Goal: Information Seeking & Learning: Learn about a topic

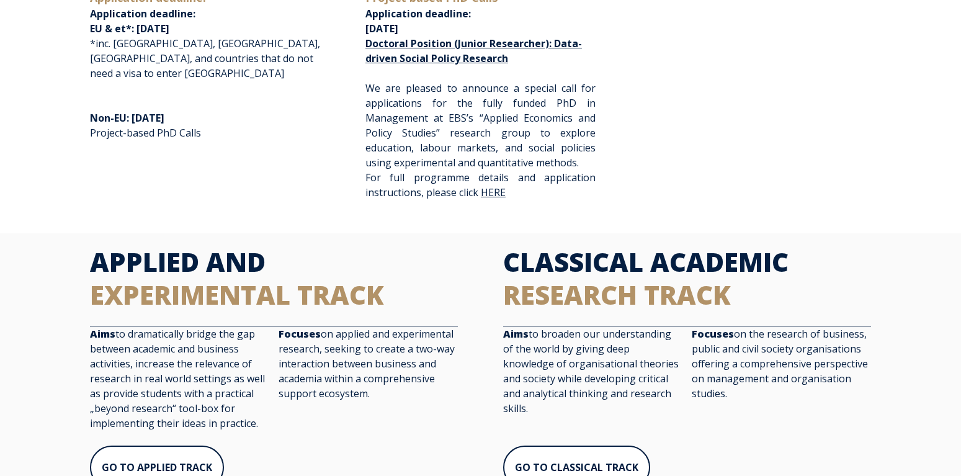
scroll to position [253, 0]
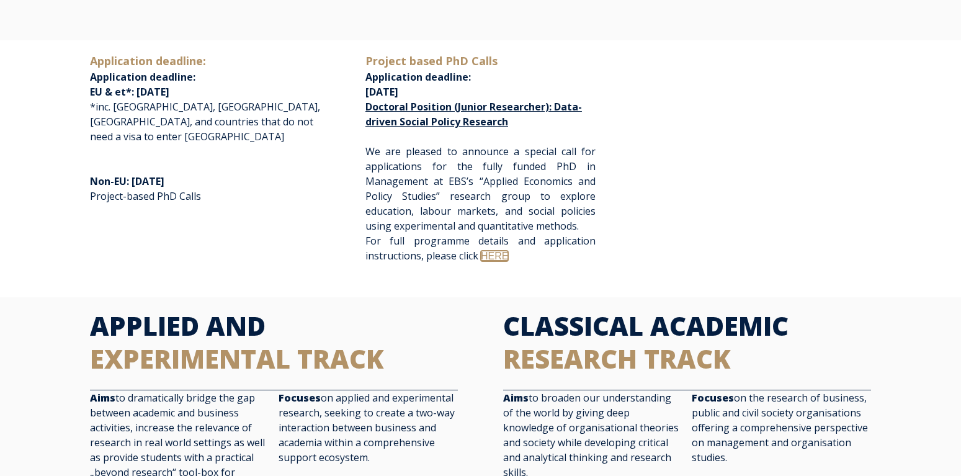
click at [493, 257] on link "HERE" at bounding box center [494, 256] width 27 height 11
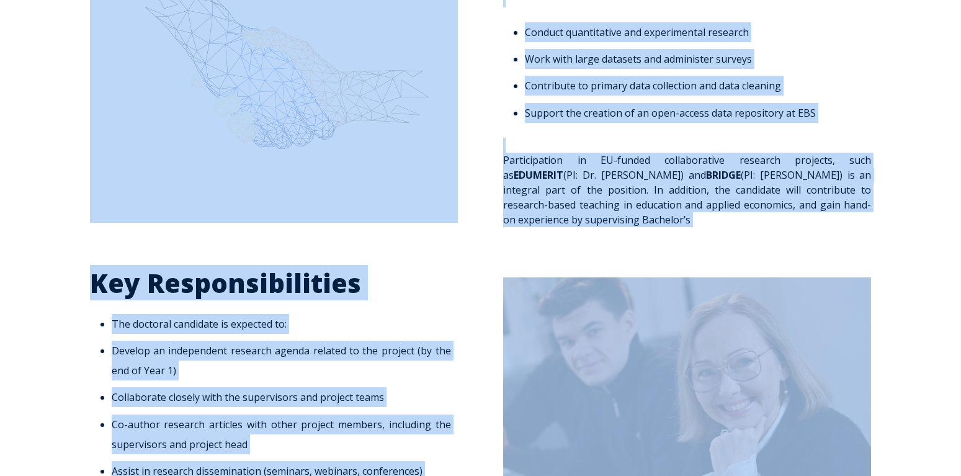
scroll to position [697, 0]
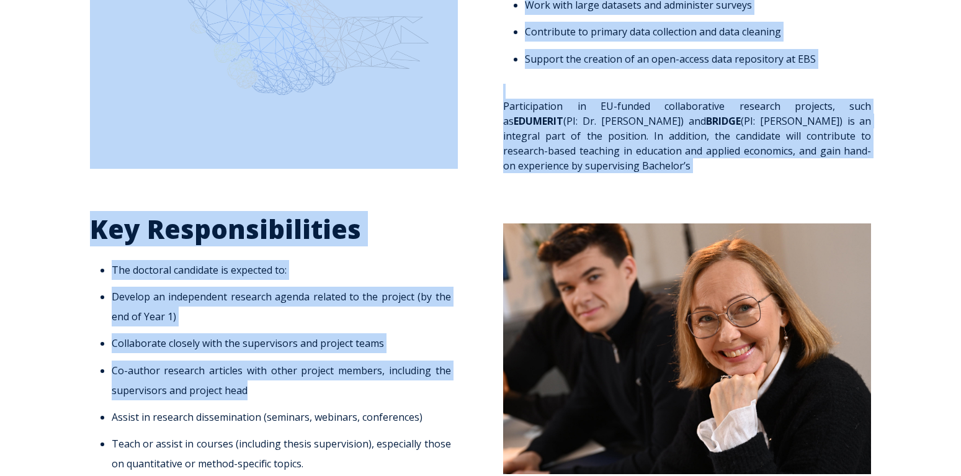
drag, startPoint x: 203, startPoint y: 66, endPoint x: 300, endPoint y: 390, distance: 337.6
click at [254, 265] on li "The doctoral candidate is expected to:" at bounding box center [281, 270] width 339 height 20
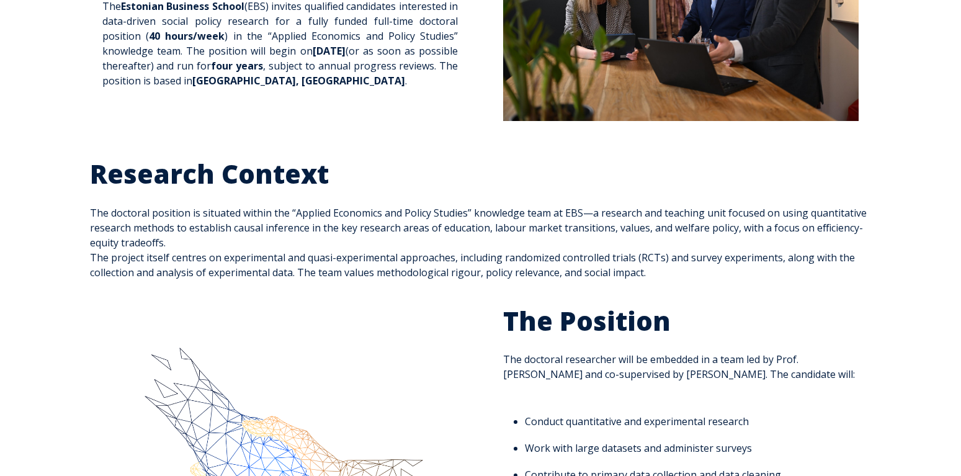
scroll to position [1, 0]
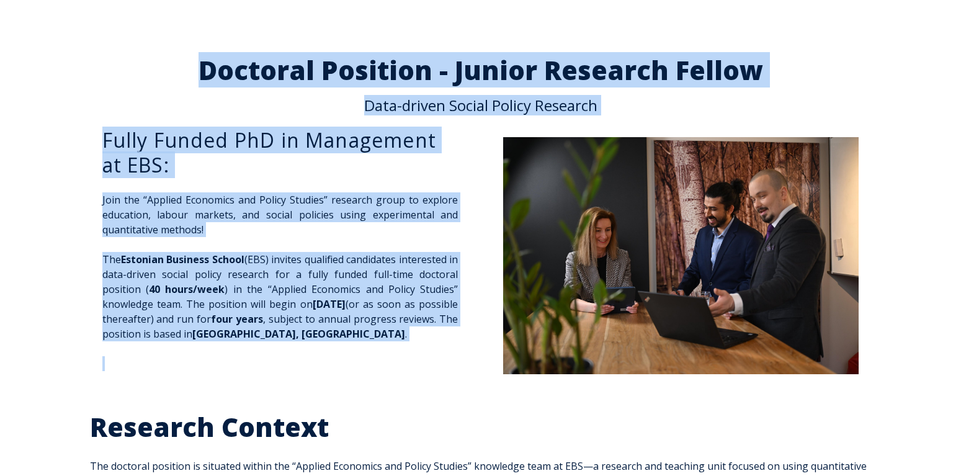
drag, startPoint x: 205, startPoint y: 67, endPoint x: 362, endPoint y: 352, distance: 324.9
click at [362, 352] on div "Doctoral Position - Junior Research Fellow Data-driven Social Policy Research F…" at bounding box center [481, 221] width 807 height 329
copy div "Doctoral Position - Junior Research Fellow Data-driven Social Policy Research F…"
click at [362, 249] on div "Fully Funded PhD in Management at EBS: Join the “Applied Economics and Policy S…" at bounding box center [280, 190] width 356 height 124
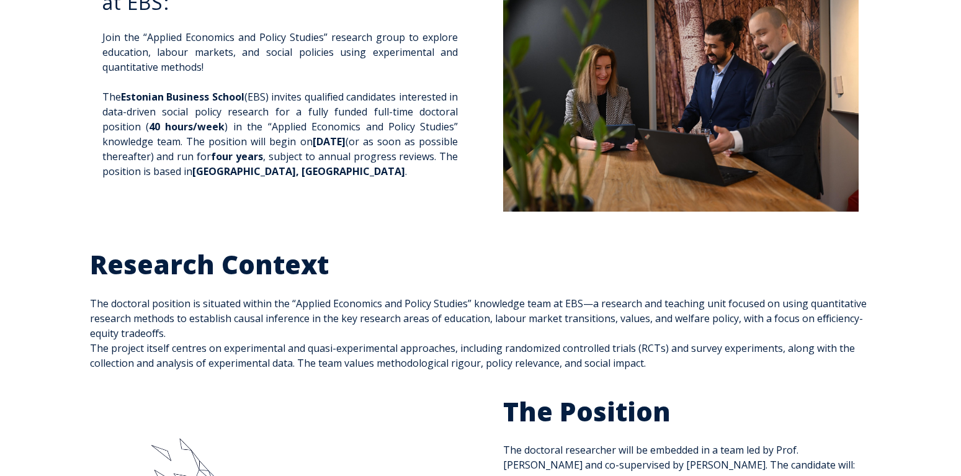
scroll to position [254, 0]
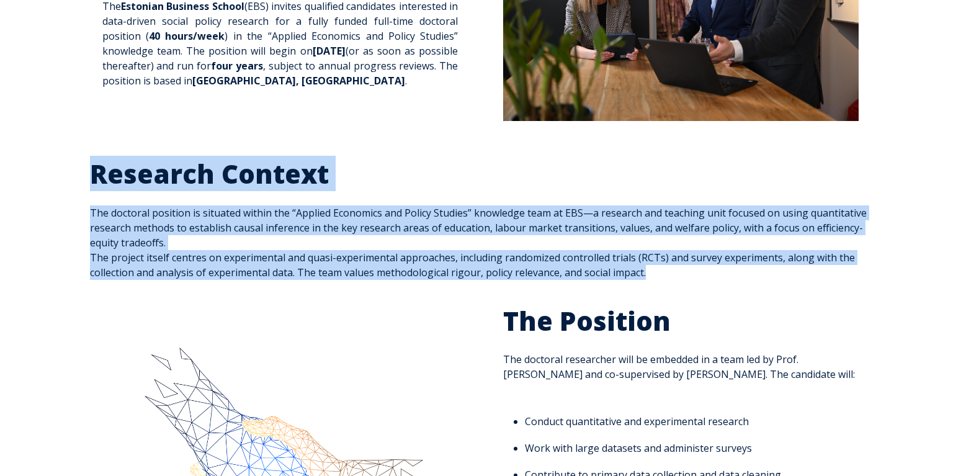
drag, startPoint x: 90, startPoint y: 166, endPoint x: 667, endPoint y: 274, distance: 587.0
click at [667, 274] on div "Research Context The doctoral position is situated within the “Applied Economic…" at bounding box center [481, 219] width 782 height 122
copy span "Research Context The doctoral position is situated within the “Applied Economic…"
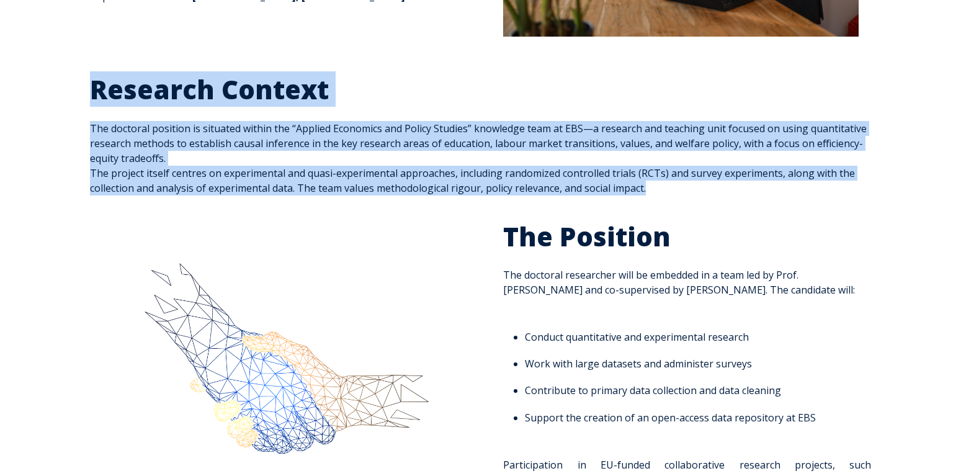
scroll to position [444, 0]
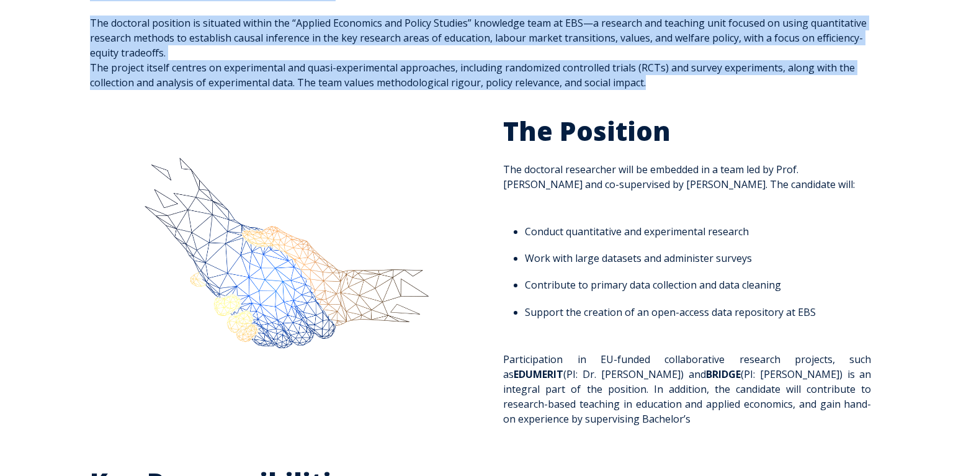
drag, startPoint x: 507, startPoint y: 130, endPoint x: 637, endPoint y: 421, distance: 318.6
click at [637, 421] on span "The Position The doctoral researcher will be embedded in a team led by Prof. [P…" at bounding box center [687, 270] width 368 height 311
copy span "The Position The doctoral researcher will be embedded in a team led by Prof. [P…"
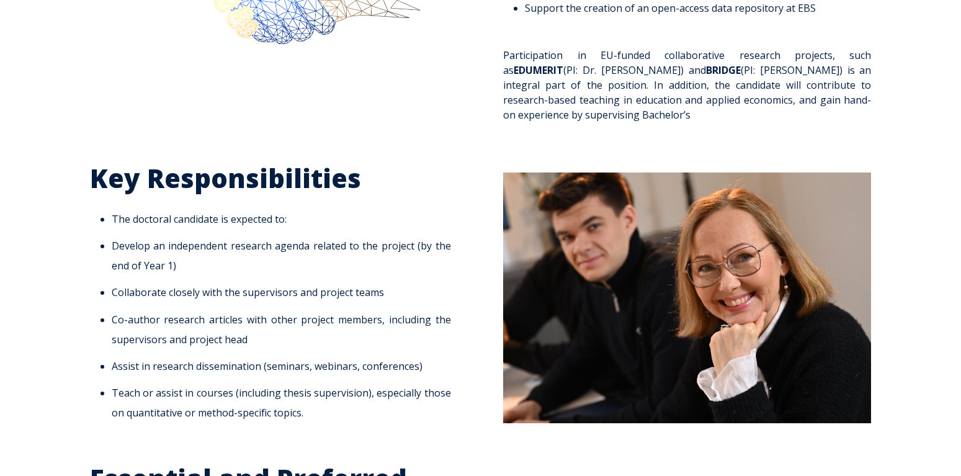
scroll to position [761, 0]
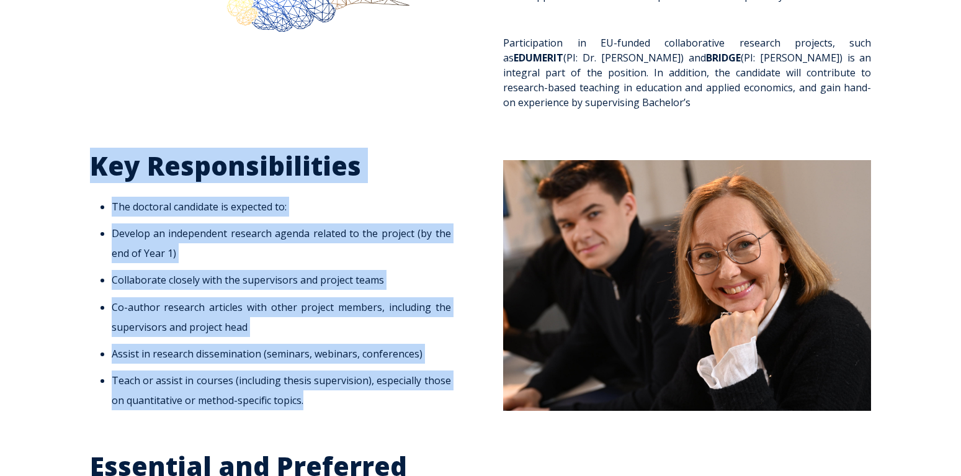
drag, startPoint x: 91, startPoint y: 168, endPoint x: 315, endPoint y: 409, distance: 329.2
click at [315, 409] on span "Key Responsibilities The doctoral candidate is expected to: Develop an independ…" at bounding box center [274, 280] width 368 height 261
copy span "Key Responsibilities The doctoral candidate is expected to: Develop an independ…"
click at [215, 162] on h2 "Key Responsibilities" at bounding box center [274, 166] width 368 height 33
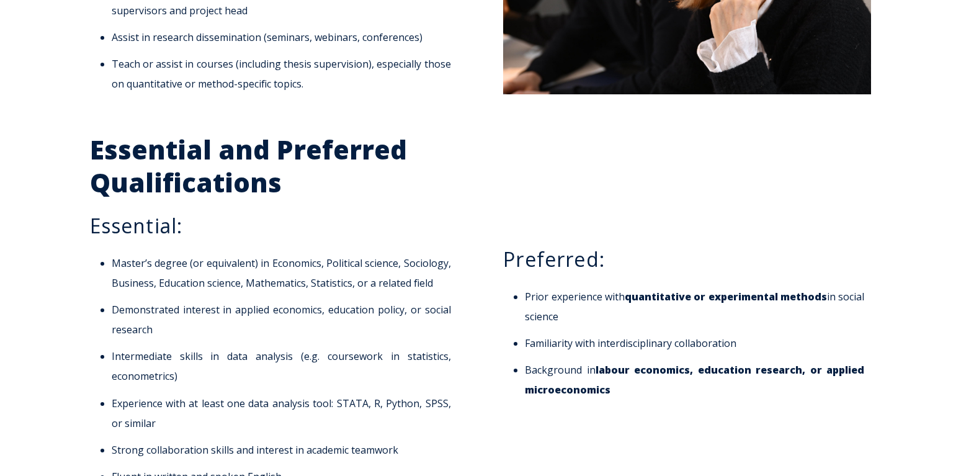
scroll to position [1140, 0]
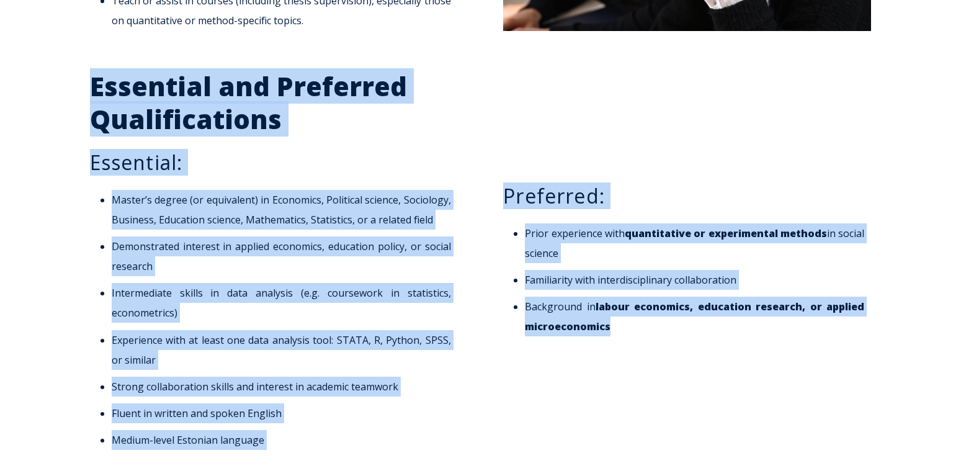
drag, startPoint x: 92, startPoint y: 84, endPoint x: 661, endPoint y: 390, distance: 646.8
click at [661, 390] on div "Essential and Preferred Qualifications Essential: Master’s degree (or equivalen…" at bounding box center [481, 267] width 807 height 395
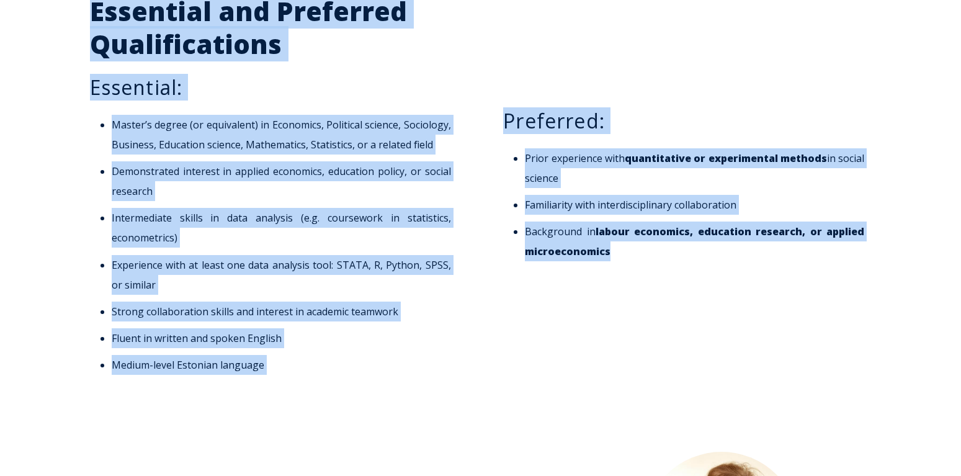
scroll to position [1330, 0]
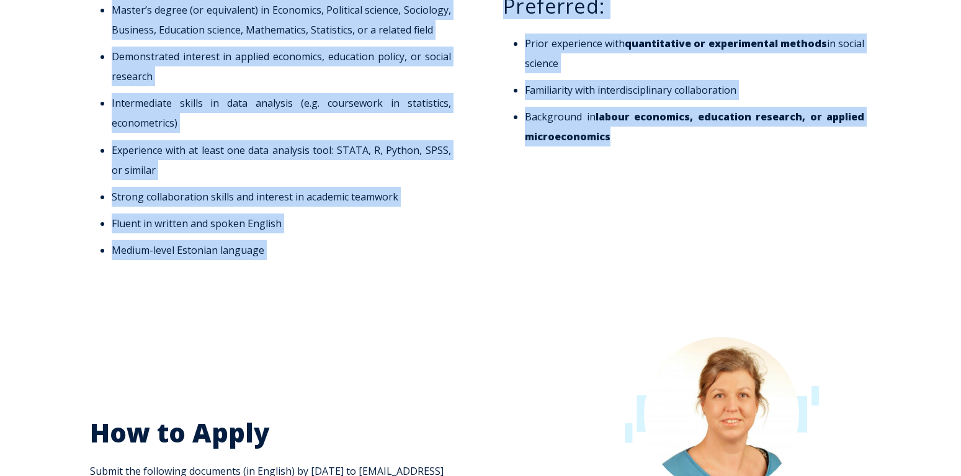
copy div "Essential and Preferred Qualifications Essential: Master’s degree (or equivalen…"
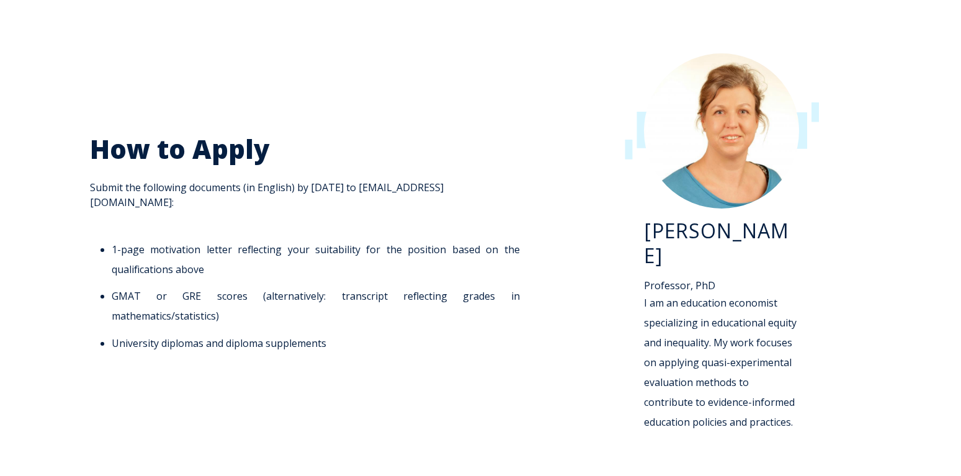
scroll to position [1647, 0]
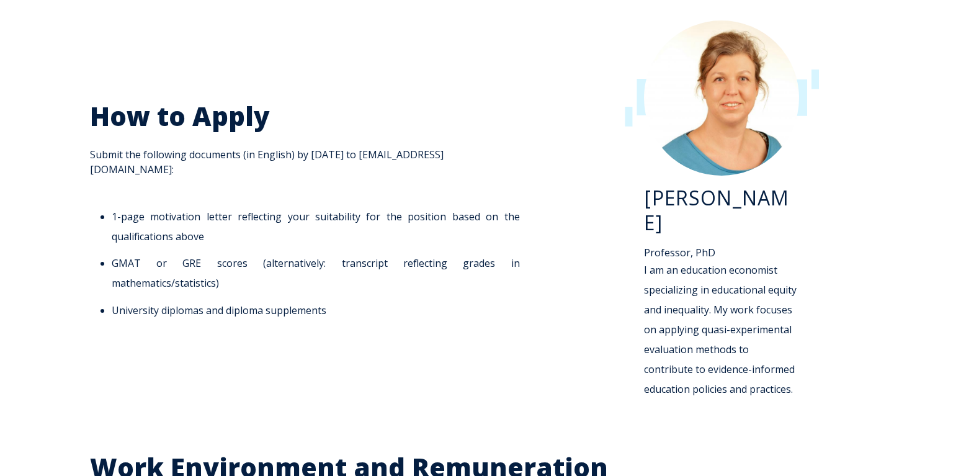
click at [191, 207] on li "1-page motivation letter reflecting your suitability for the position based on …" at bounding box center [316, 227] width 408 height 40
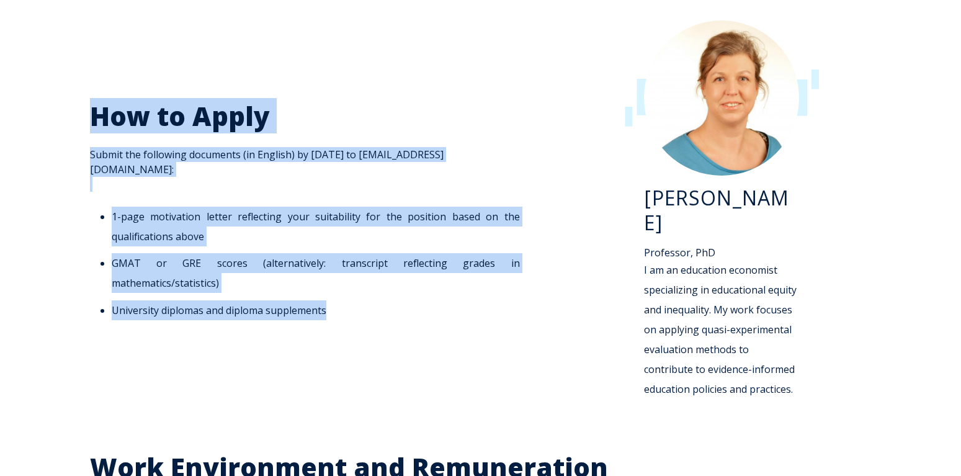
drag, startPoint x: 94, startPoint y: 116, endPoint x: 339, endPoint y: 285, distance: 297.5
click at [339, 285] on span "How to Apply Submit the following documents (in English) by [DATE] to [EMAIL_AD…" at bounding box center [308, 210] width 437 height 220
copy span "How to Apply Submit the following documents (in English) by [DATE] to [EMAIL_AD…"
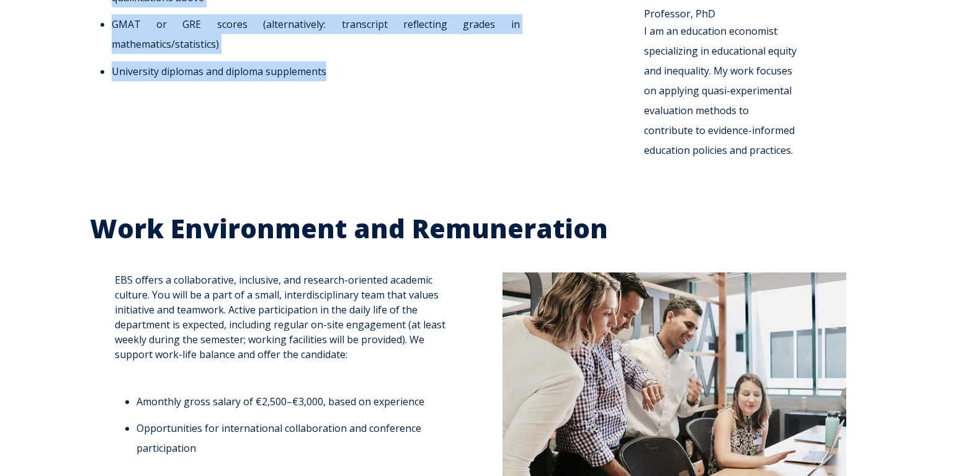
scroll to position [1963, 0]
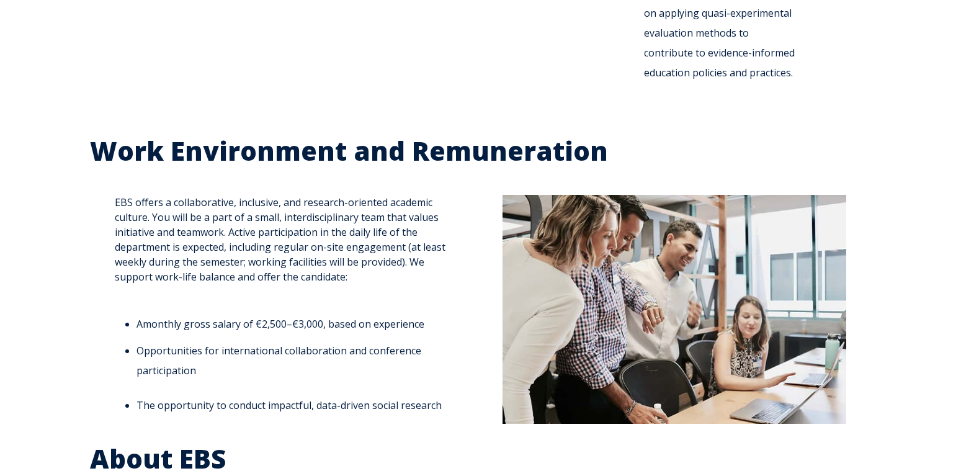
click at [270, 195] on span "EBS offers a collaborative, inclusive, and research-oriented academic culture. …" at bounding box center [287, 305] width 344 height 220
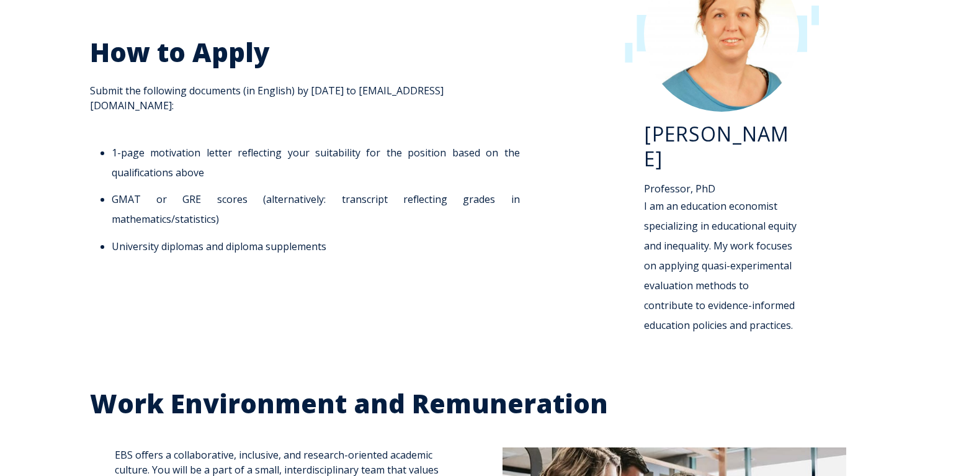
scroll to position [1710, 0]
drag, startPoint x: 645, startPoint y: 133, endPoint x: 768, endPoint y: 300, distance: 206.7
click at [768, 300] on div "[PERSON_NAME] Professor, PhD I am an education economist specializing in educat…" at bounding box center [721, 228] width 155 height 213
copy div "[PERSON_NAME] Professor, PhD I am an education economist specializing in educat…"
click at [317, 200] on li "GMAT or GRE scores (alternatively: transcript reflecting grades in mathematics/…" at bounding box center [316, 210] width 408 height 40
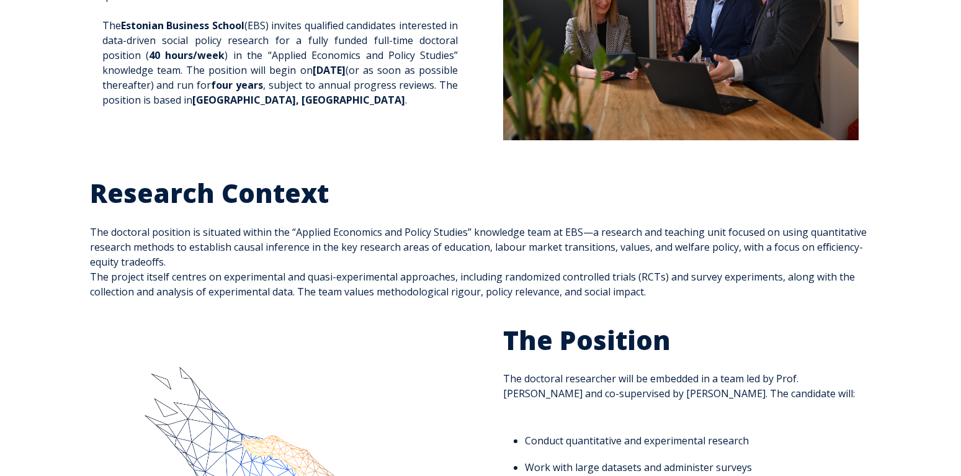
scroll to position [254, 0]
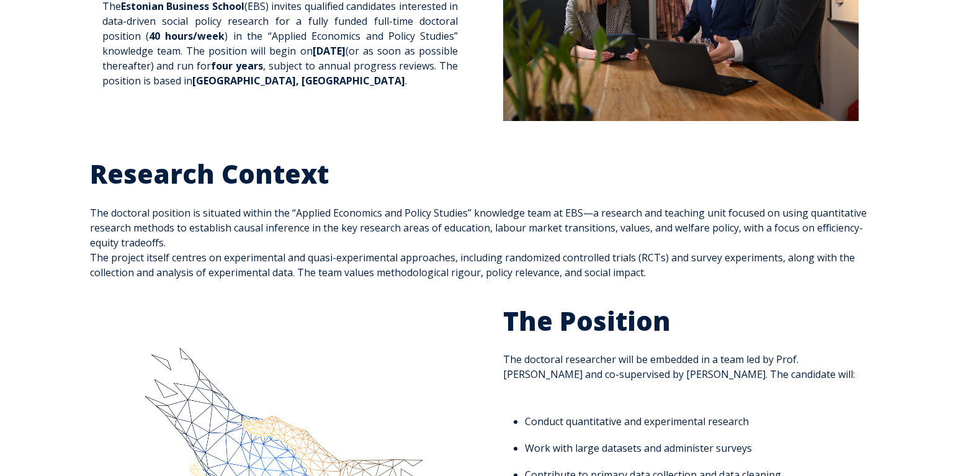
click at [230, 272] on span "Research Context The doctoral position is situated within the “Applied Economic…" at bounding box center [481, 219] width 782 height 122
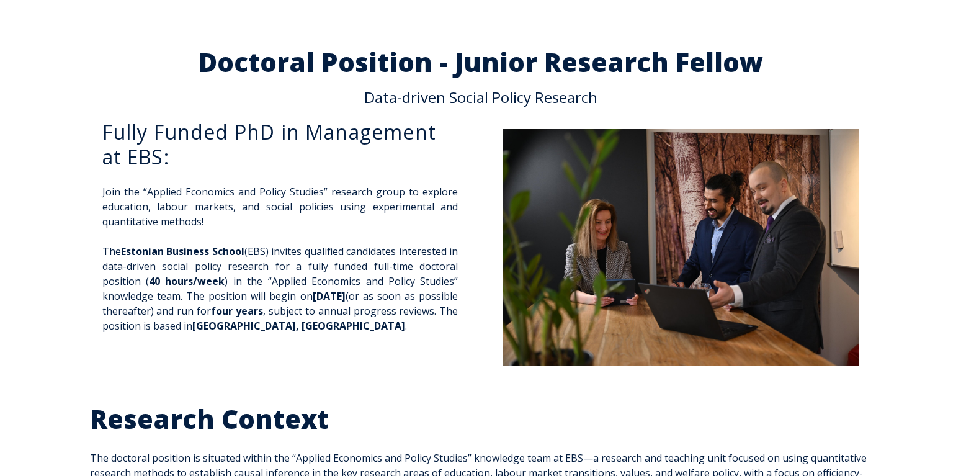
scroll to position [0, 0]
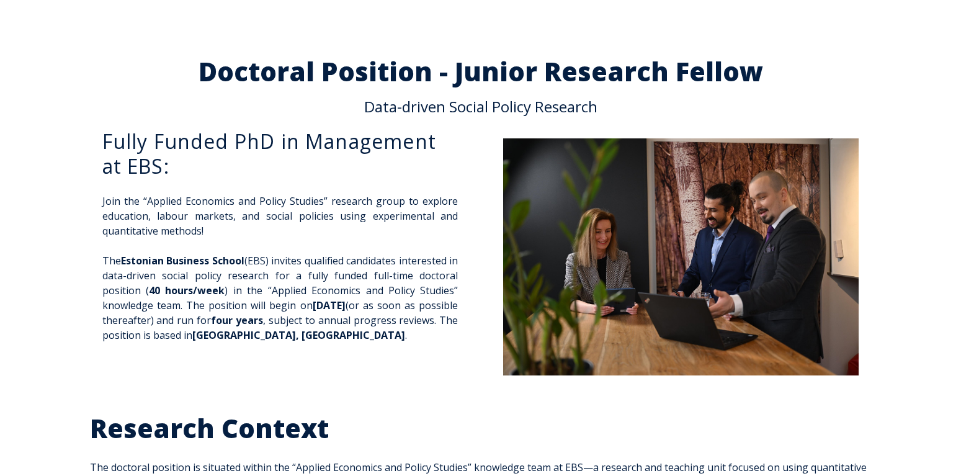
click at [204, 199] on p "Join the “Applied Economics and Policy Studies” research group to explore educa…" at bounding box center [280, 216] width 356 height 45
click at [231, 266] on span "Estonian Business School" at bounding box center [182, 261] width 123 height 14
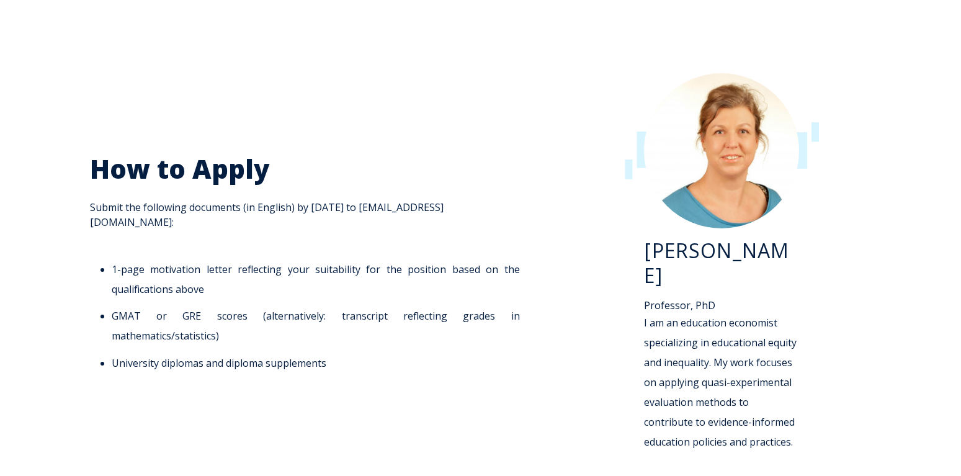
scroll to position [1655, 0]
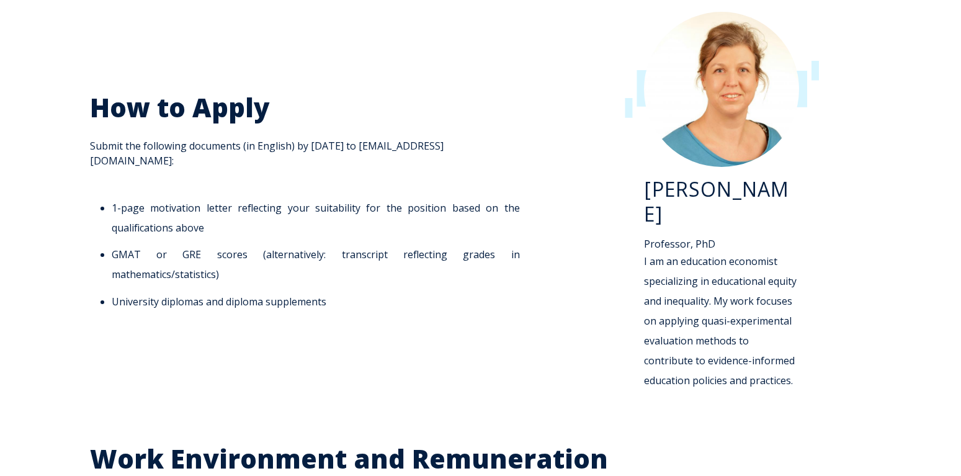
click at [178, 198] on li "1-page motivation letter reflecting your suitability for the position based on …" at bounding box center [316, 218] width 408 height 40
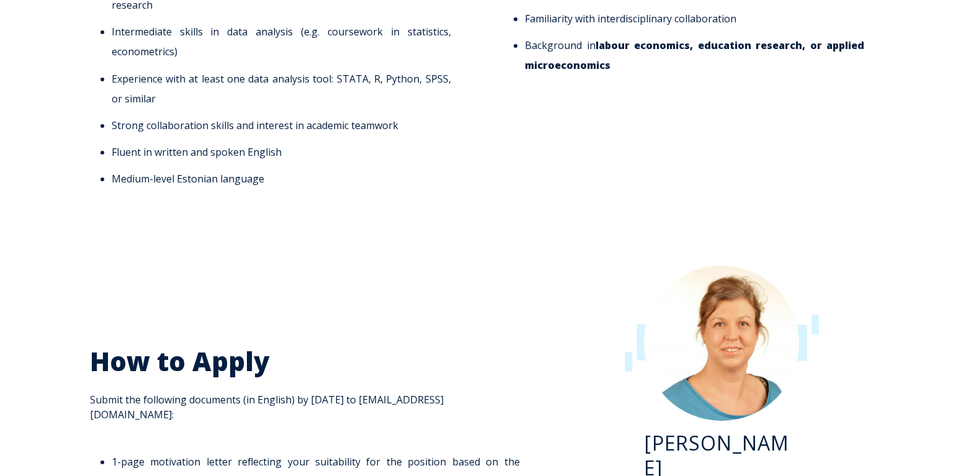
scroll to position [1276, 0]
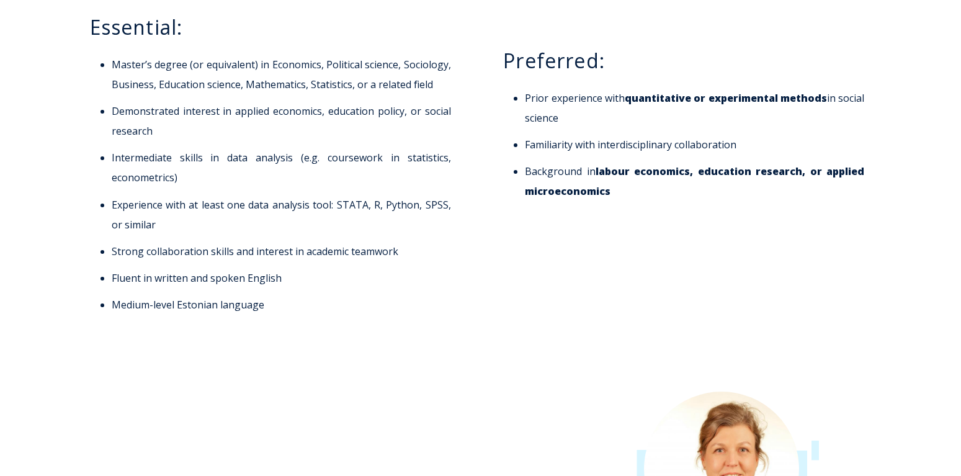
click at [153, 161] on li "Intermediate skills in data analysis (e.g. coursework in statistics, econometri…" at bounding box center [281, 168] width 339 height 40
click at [148, 111] on li "Demonstrated interest in applied economics, education policy, or social research" at bounding box center [281, 121] width 339 height 40
click at [162, 114] on li "Demonstrated interest in applied economics, education policy, or social research" at bounding box center [281, 121] width 339 height 40
click at [145, 161] on li "Intermediate skills in data analysis (e.g. coursework in statistics, econometri…" at bounding box center [281, 168] width 339 height 40
